Goal: Information Seeking & Learning: Find specific fact

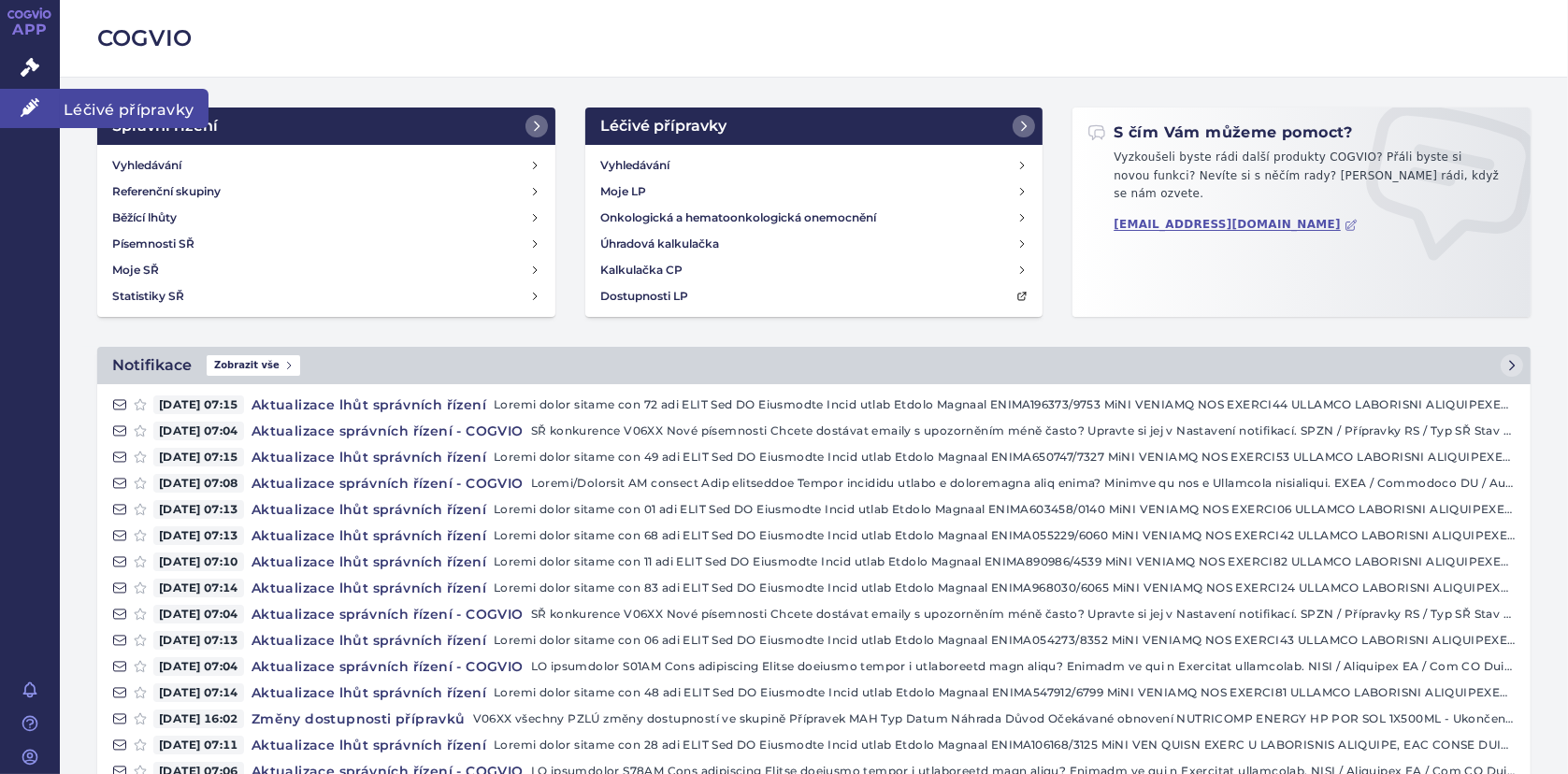
click at [15, 104] on link "Léčivé přípravky" at bounding box center [30, 108] width 60 height 39
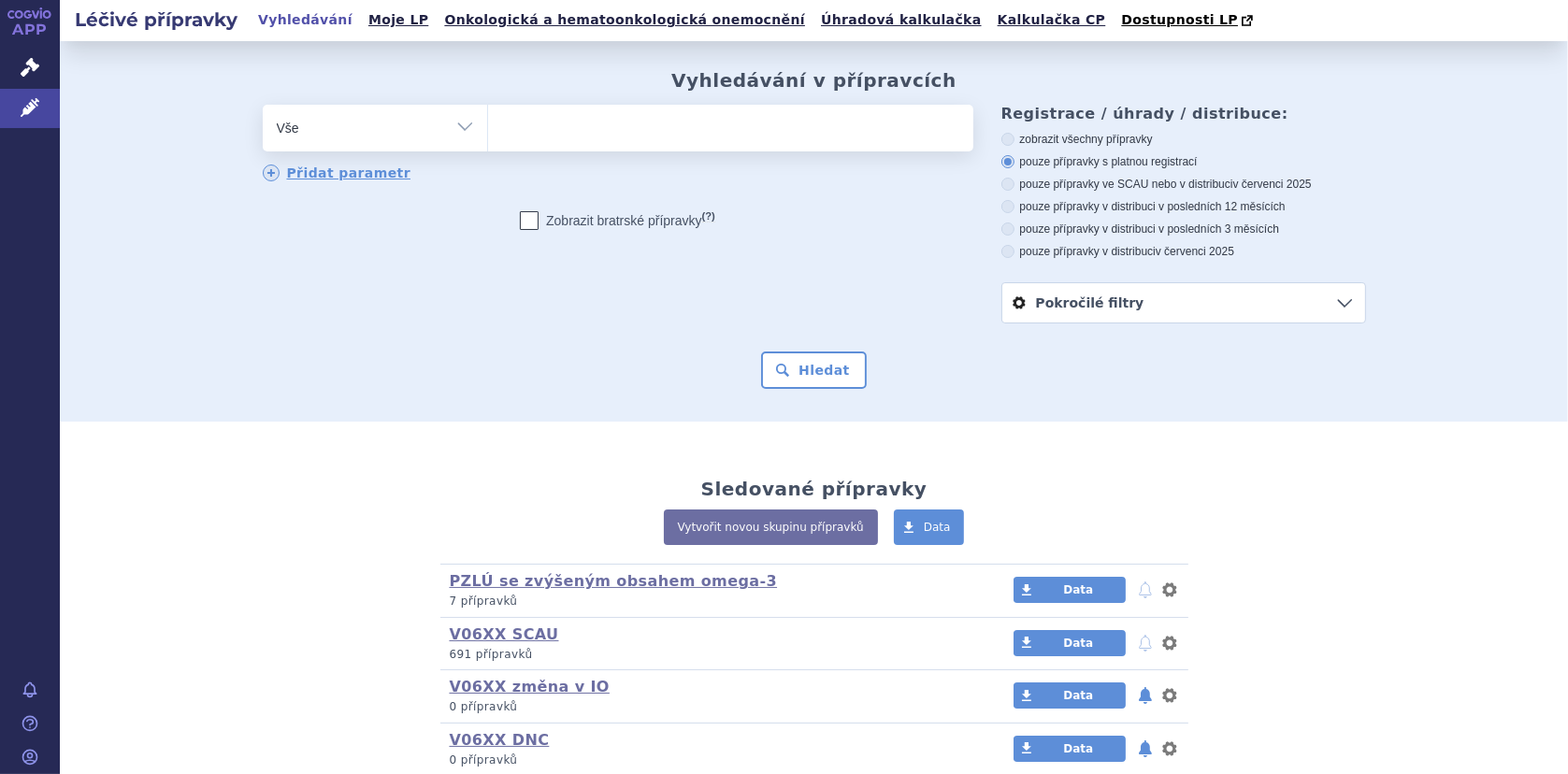
click at [537, 127] on ul at bounding box center [730, 124] width 485 height 39
click at [488, 127] on select at bounding box center [487, 127] width 1 height 47
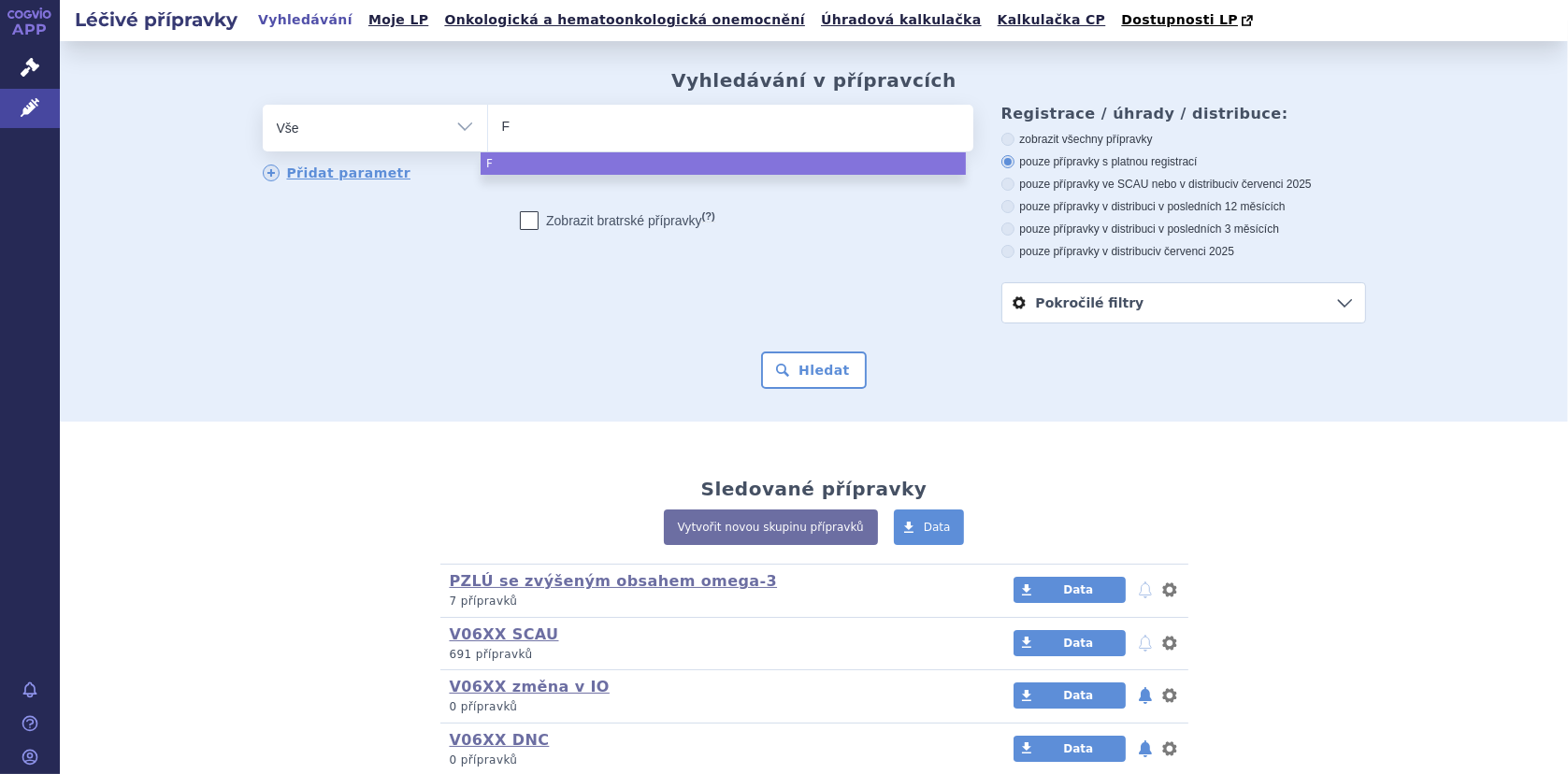
type input "Fo"
type input "Fort"
type input "Fortin"
type input "Fortini"
select select "Fortini"
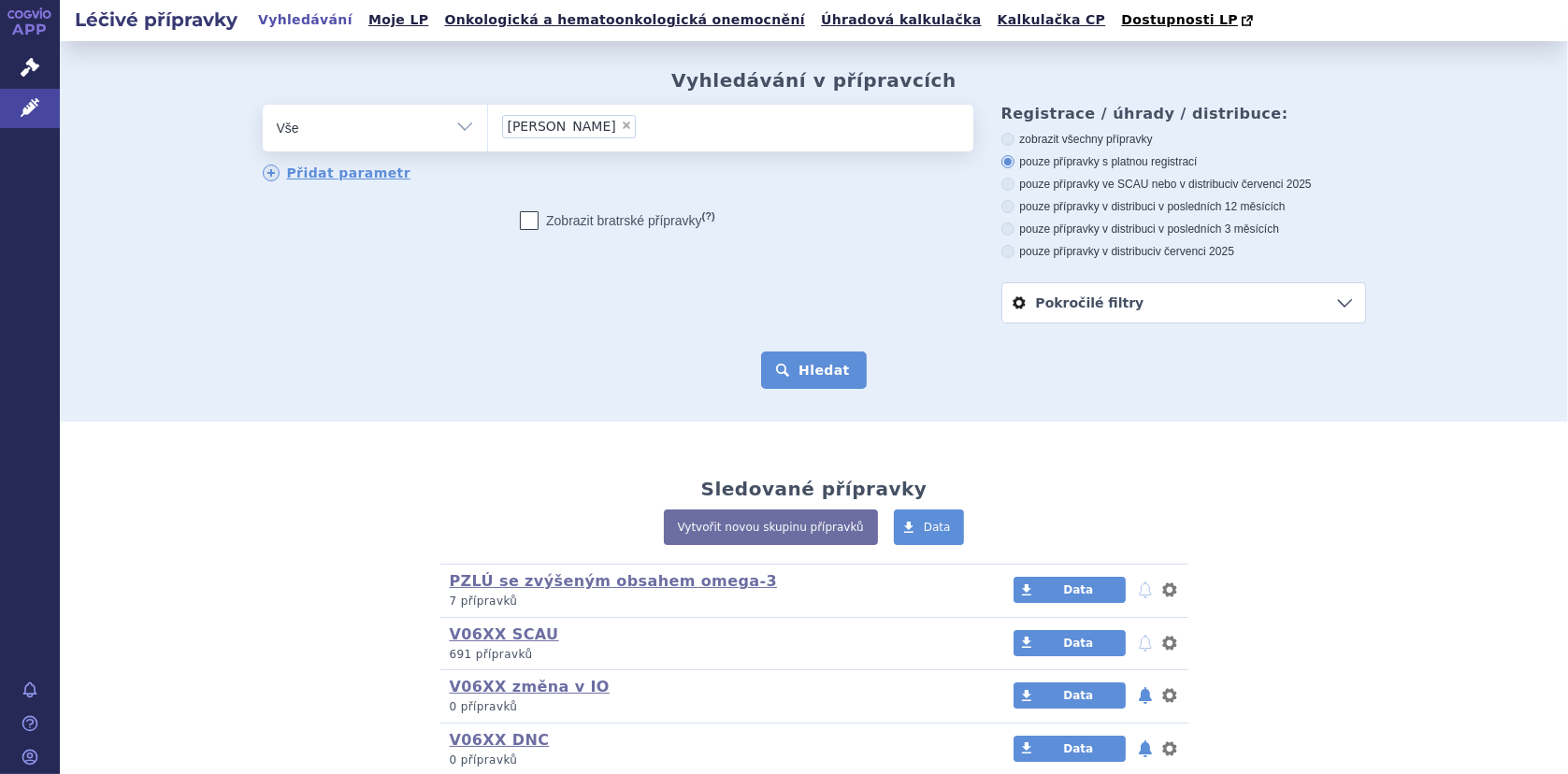
click at [798, 355] on button "Hledat" at bounding box center [814, 369] width 106 height 37
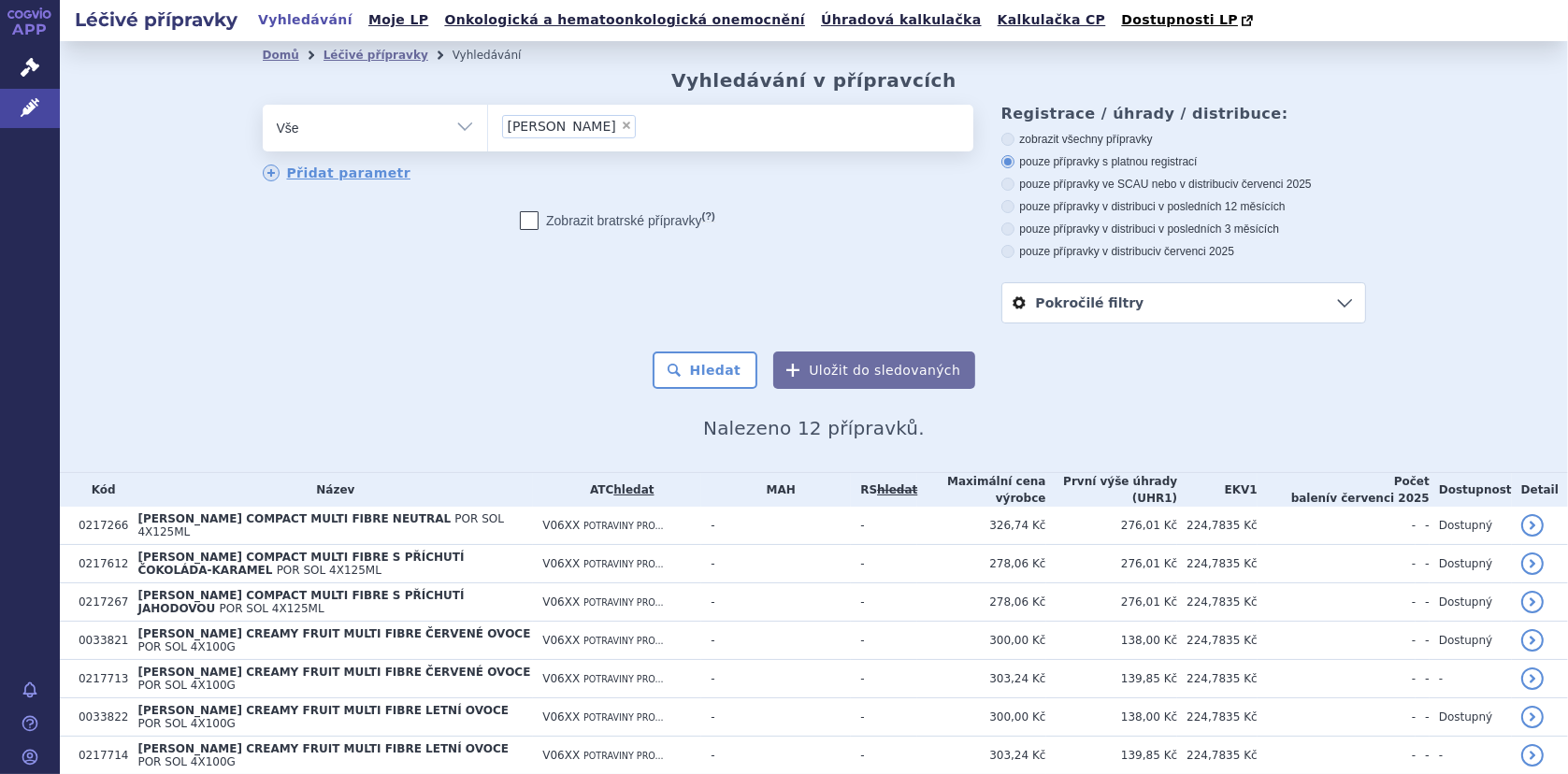
click at [620, 129] on span "×" at bounding box center [625, 125] width 11 height 11
click at [488, 129] on select "Fortini" at bounding box center [487, 127] width 1 height 47
select select
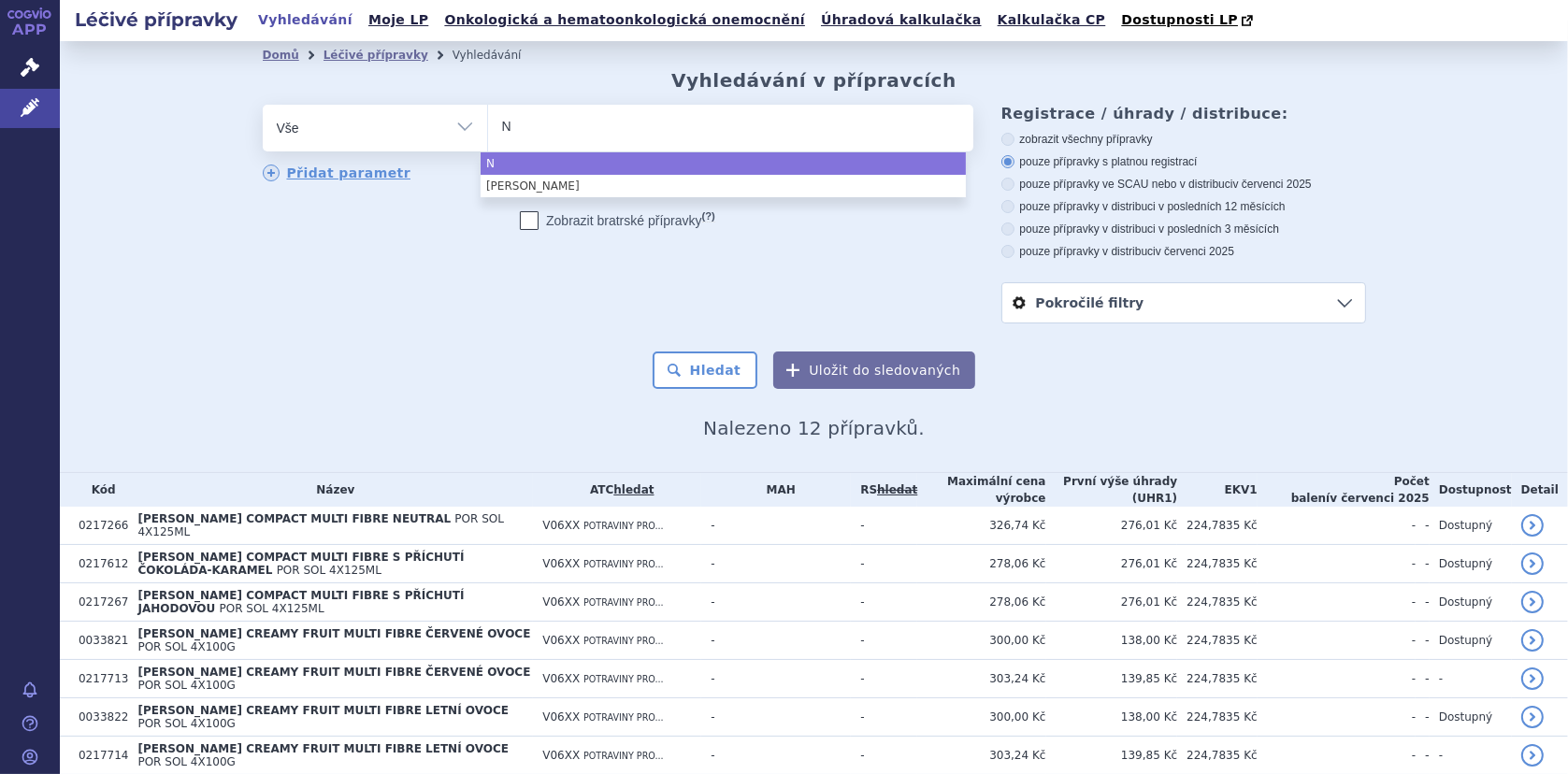
type input "NE"
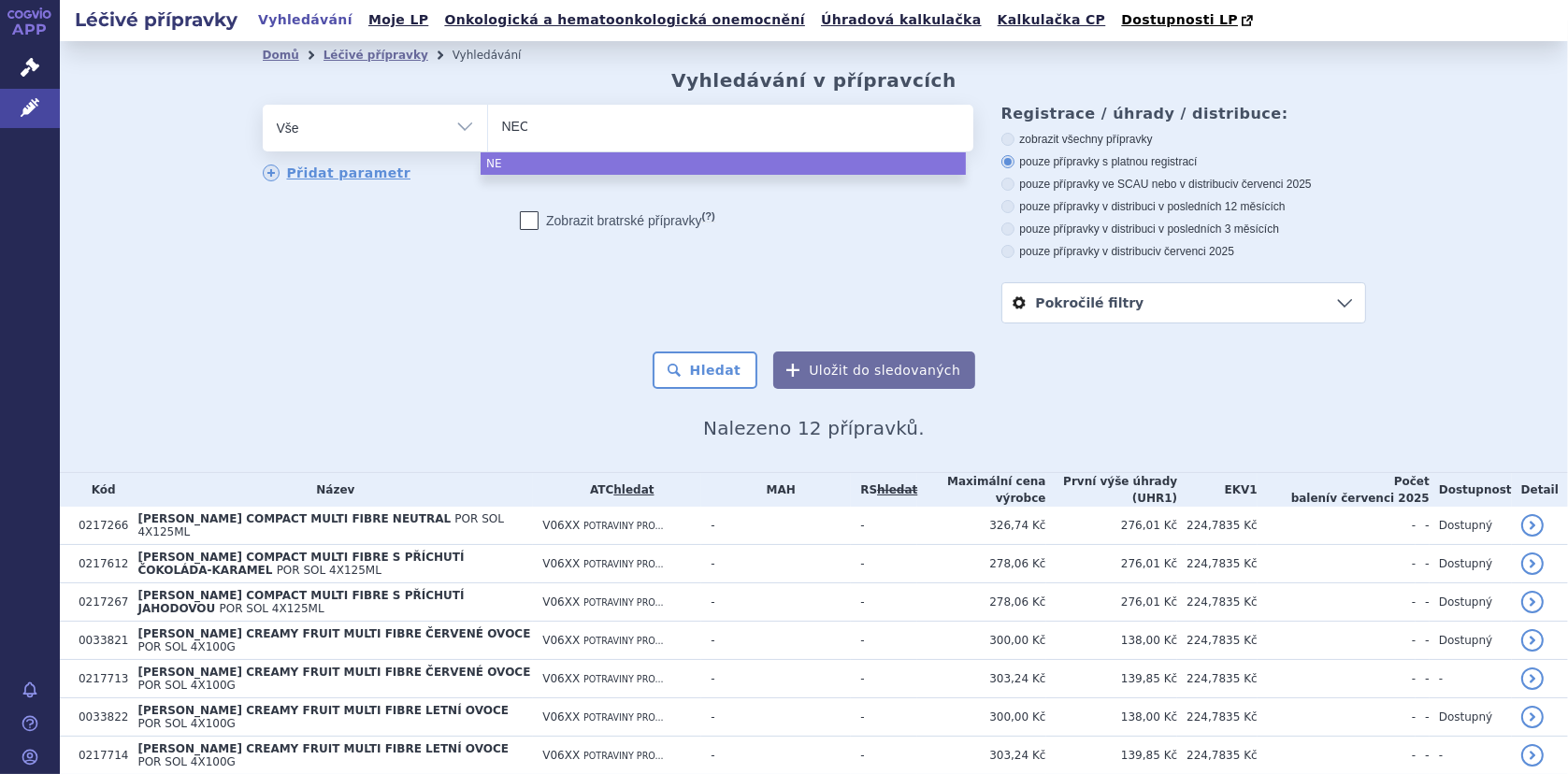
type input "NEOC"
type input "NEOCAT"
type input "NEOCATE"
type input "NEOCATE JU"
type input "NEOCATE JUN"
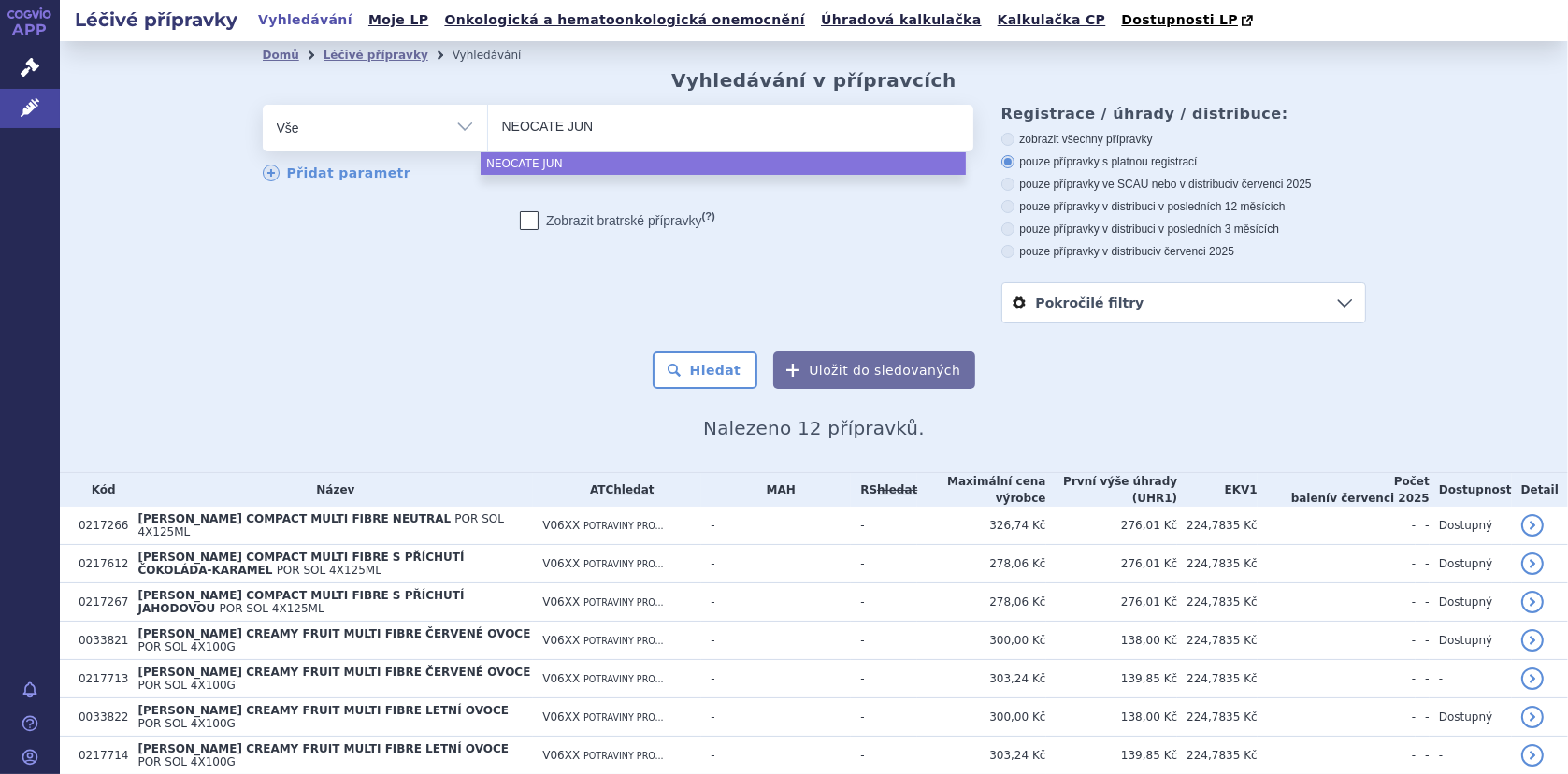
type input "NEOCATE JUNI"
type input "NEOCATE JUNIO"
type input "NEOCATE JUNIOR"
drag, startPoint x: 588, startPoint y: 157, endPoint x: 630, endPoint y: 188, distance: 52.2
select select "NEOCATE JUNIOR"
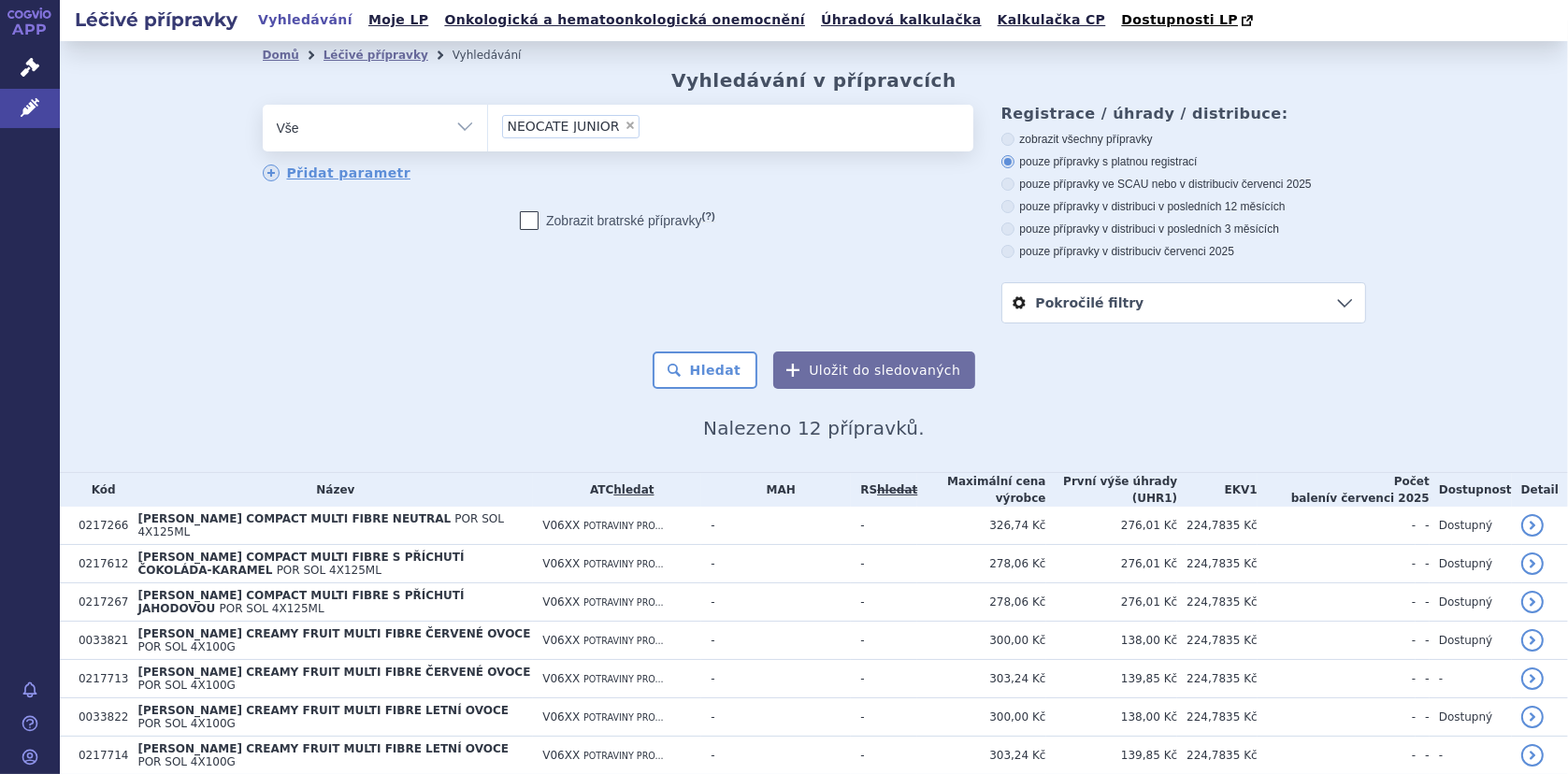
drag, startPoint x: 697, startPoint y: 365, endPoint x: 762, endPoint y: 350, distance: 66.7
click at [697, 365] on button "Hledat" at bounding box center [705, 369] width 106 height 37
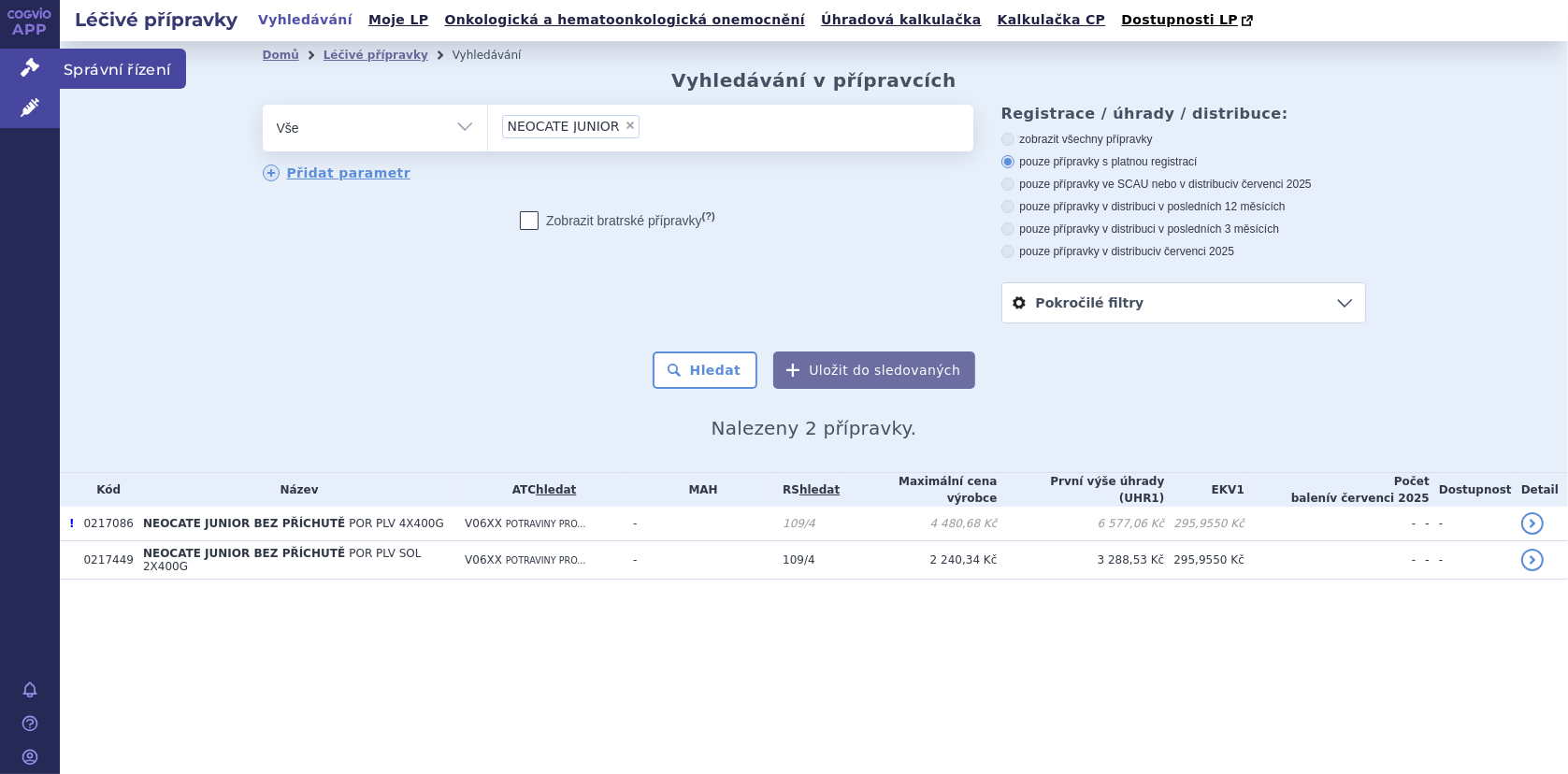
click at [23, 58] on icon at bounding box center [30, 67] width 19 height 19
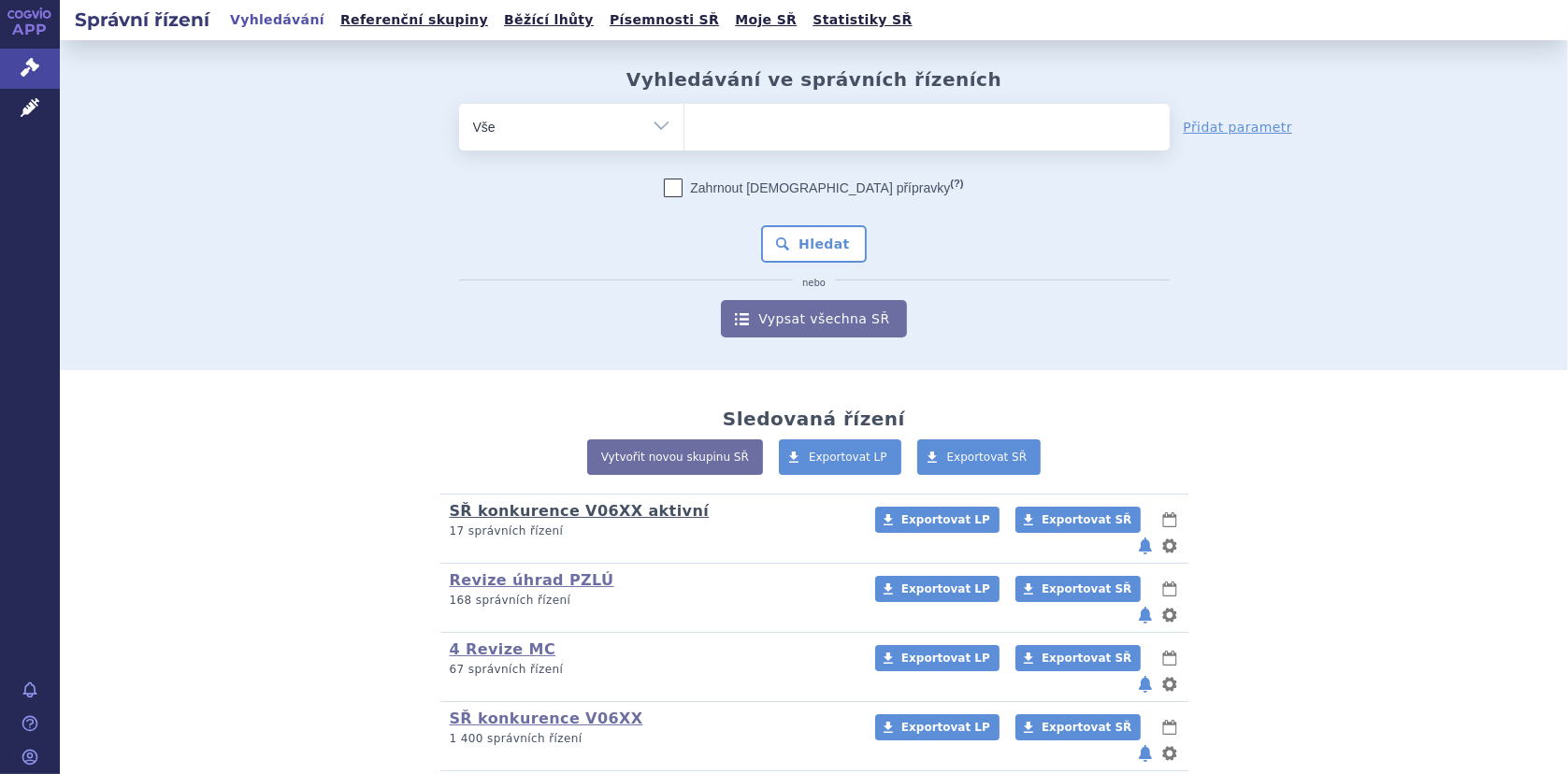
click at [565, 511] on link "SŘ konkurence V06XX aktivní" at bounding box center [580, 511] width 260 height 18
